Goal: Transaction & Acquisition: Download file/media

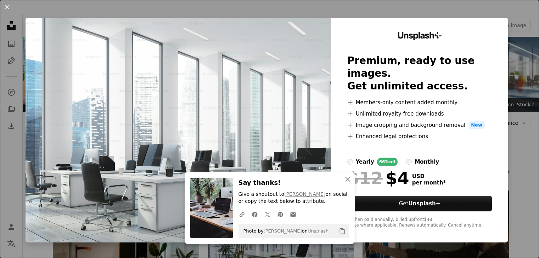
scroll to position [694, 0]
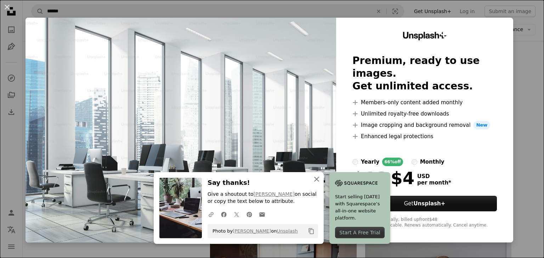
click at [314, 180] on icon "button" at bounding box center [316, 179] width 5 height 5
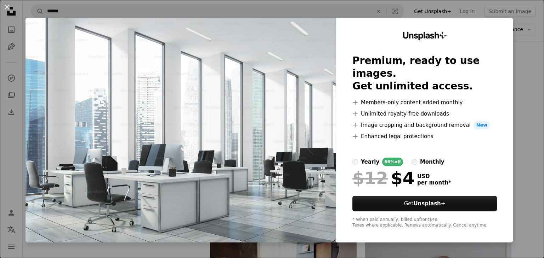
click at [526, 111] on div "An X shape Unsplash+ Premium, ready to use images. Get unlimited access. A plus…" at bounding box center [272, 129] width 544 height 258
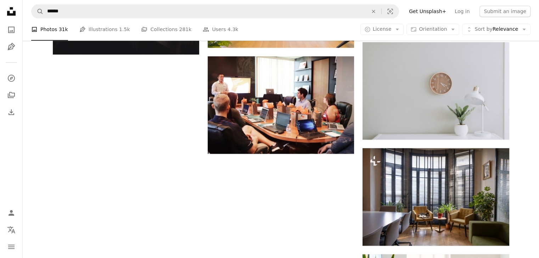
scroll to position [878, 0]
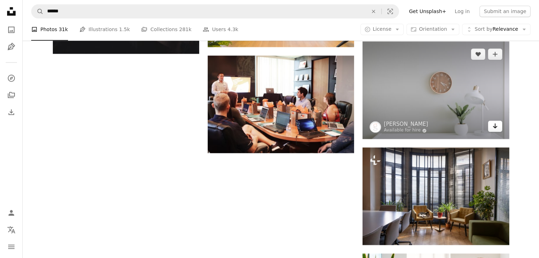
click at [494, 129] on icon "Arrow pointing down" at bounding box center [495, 126] width 6 height 8
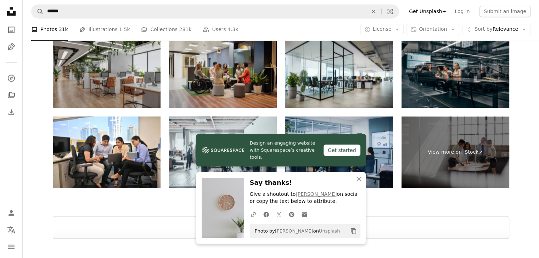
scroll to position [1246, 0]
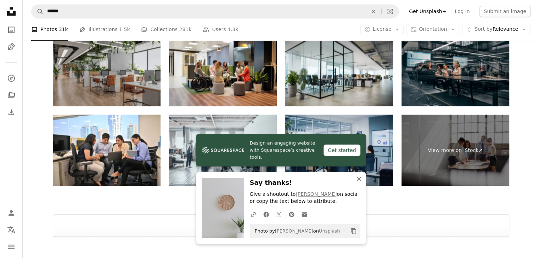
click at [359, 177] on icon "An X shape" at bounding box center [358, 179] width 8 height 8
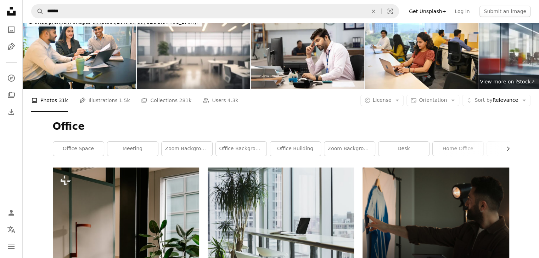
scroll to position [14, 0]
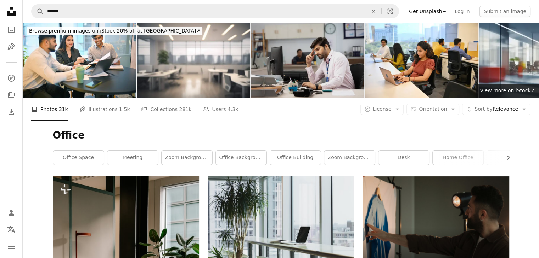
click at [326, 69] on img at bounding box center [307, 60] width 113 height 75
